Goal: Information Seeking & Learning: Learn about a topic

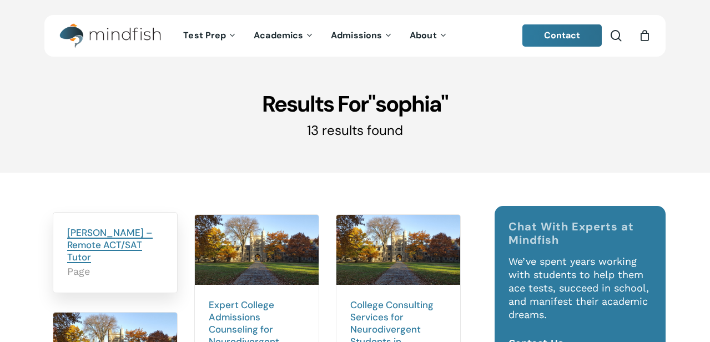
click at [118, 230] on link "Sophia Matuszewicz – Remote ACT/SAT Tutor" at bounding box center [109, 244] width 85 height 37
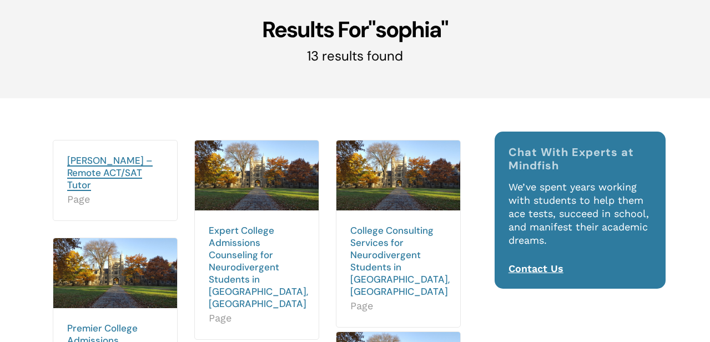
scroll to position [89, 0]
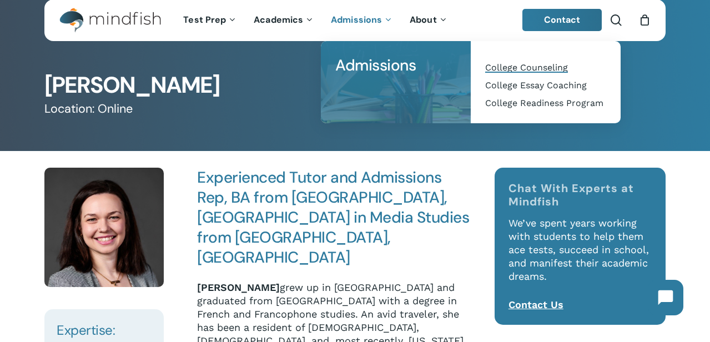
click at [533, 68] on span "College Counseling" at bounding box center [526, 67] width 83 height 11
